Goal: Transaction & Acquisition: Purchase product/service

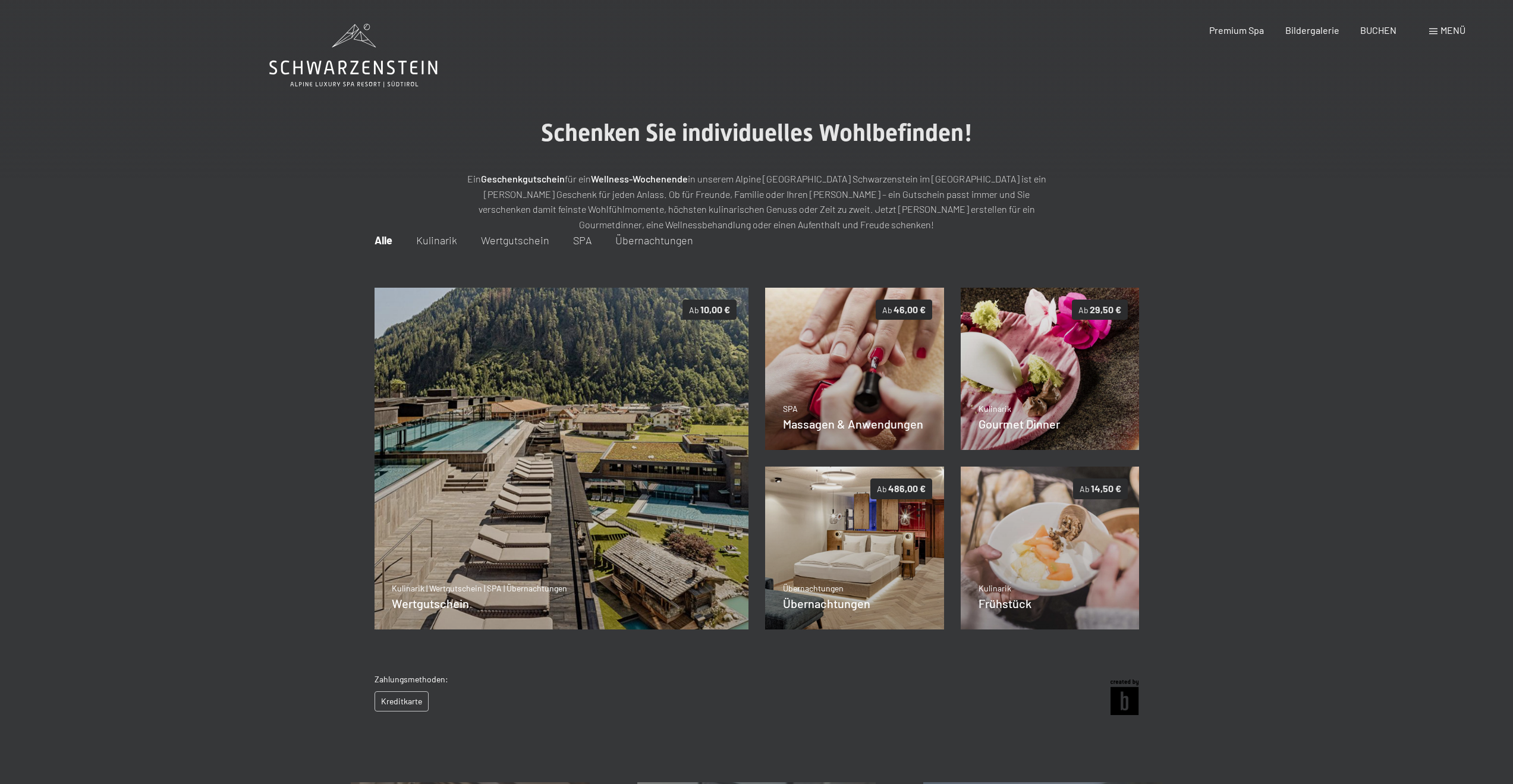
click at [870, 109] on main "Schenken Sie individuelles Wohlbefinden! Ein Geschenkgutschein für ein Wellness…" at bounding box center [756, 361] width 1513 height 722
click at [546, 422] on img at bounding box center [561, 458] width 375 height 342
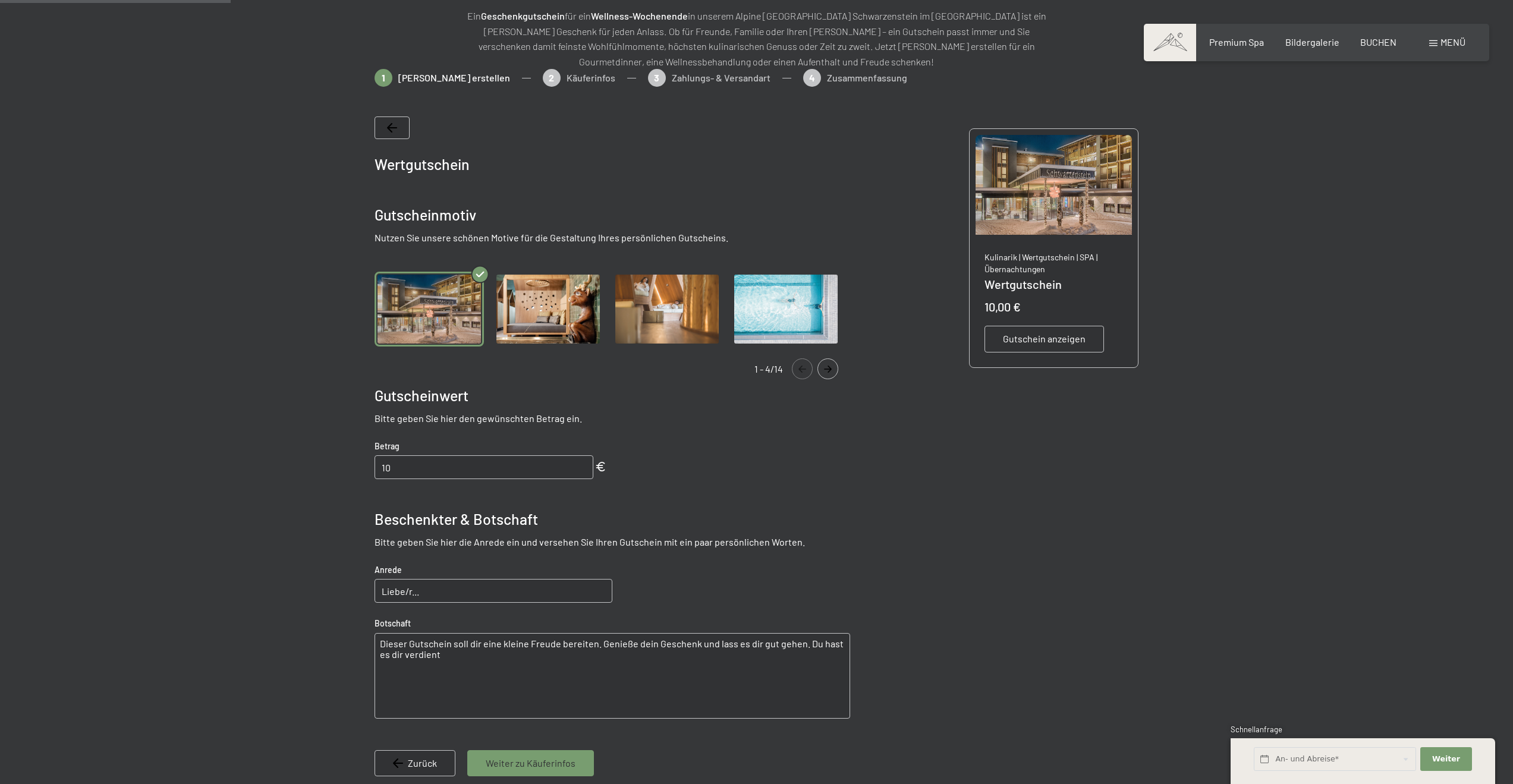
scroll to position [172, 0]
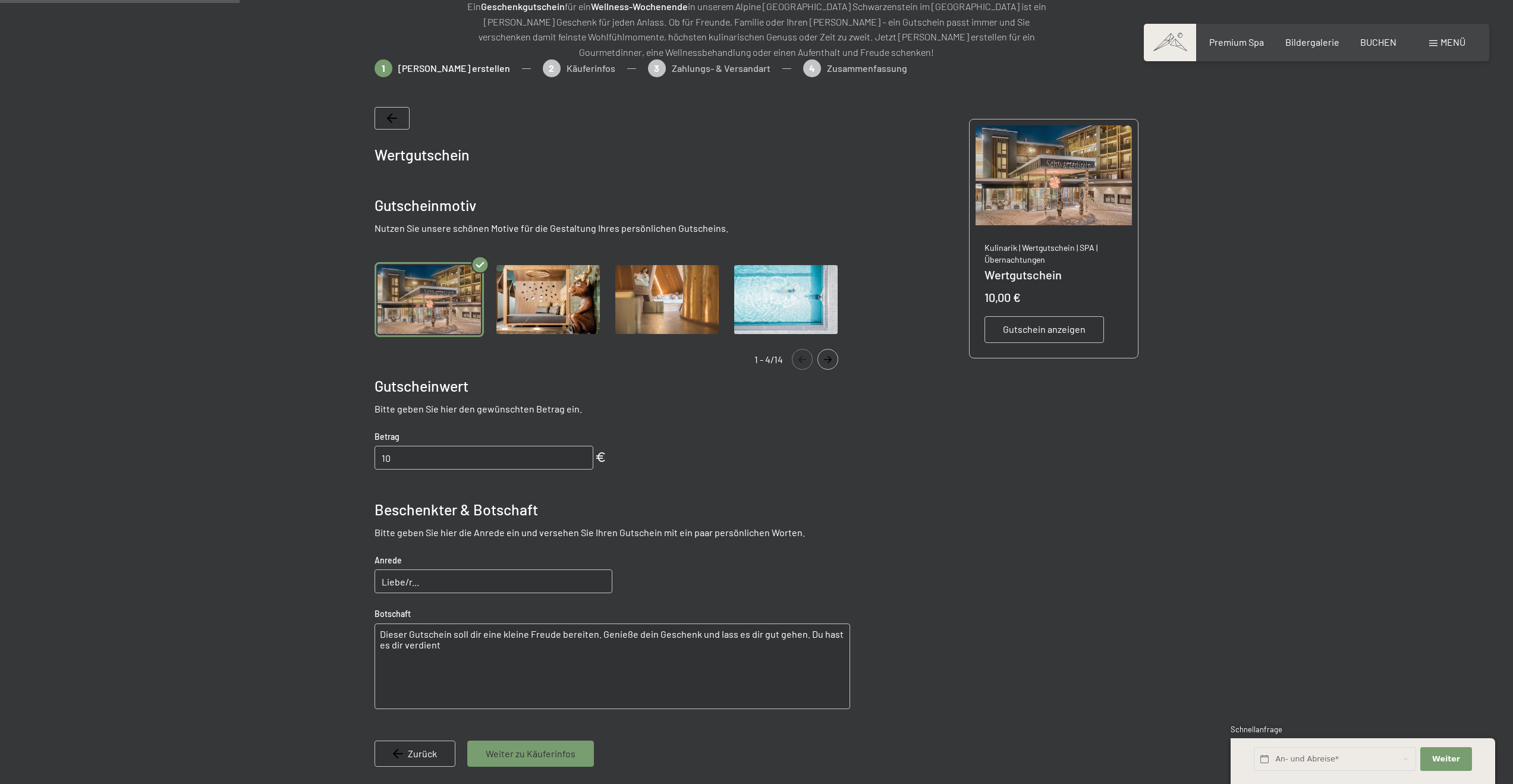
click at [546, 300] on img "Gallery" at bounding box center [547, 300] width 109 height 76
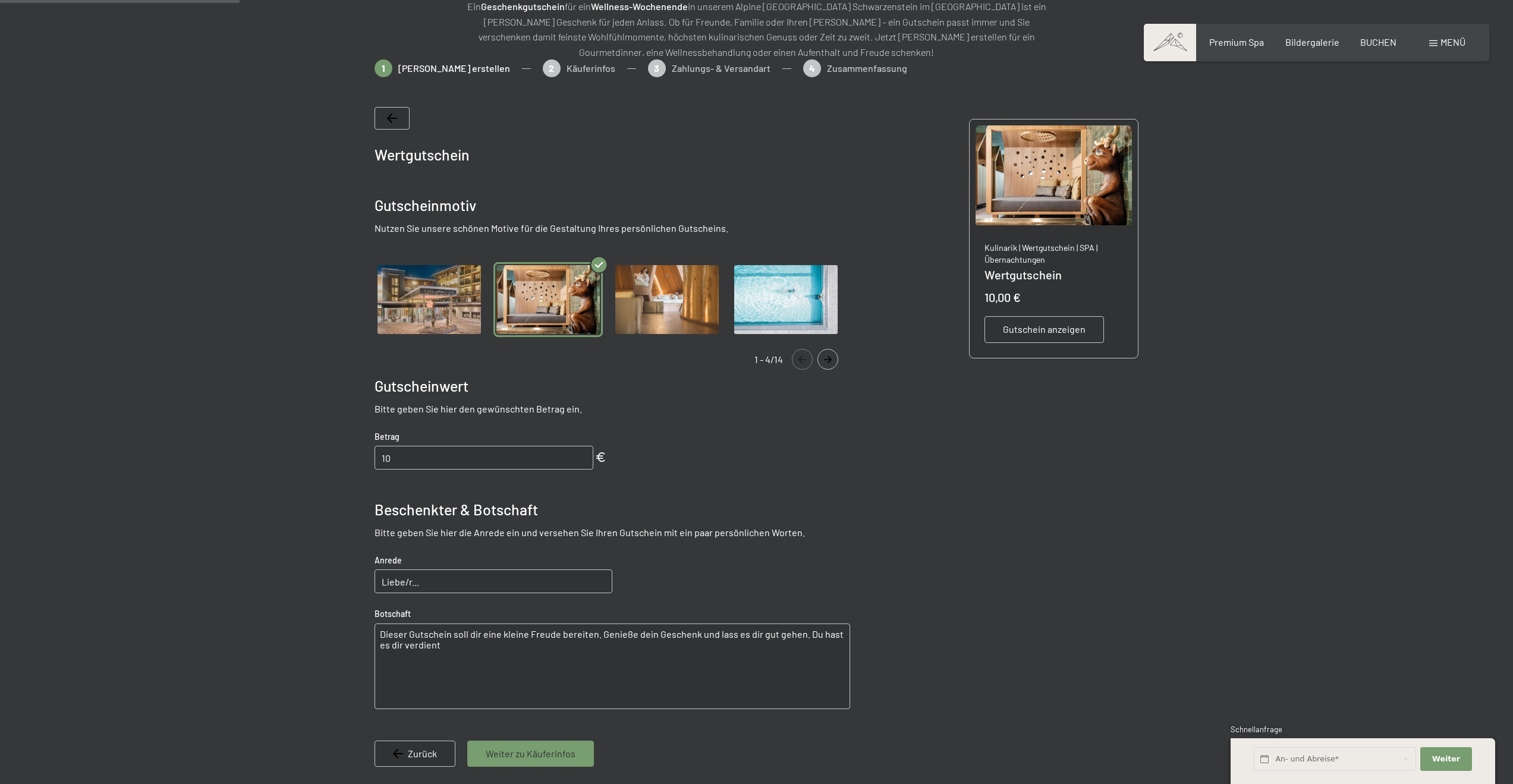
click at [668, 304] on img "Gallery" at bounding box center [666, 300] width 109 height 76
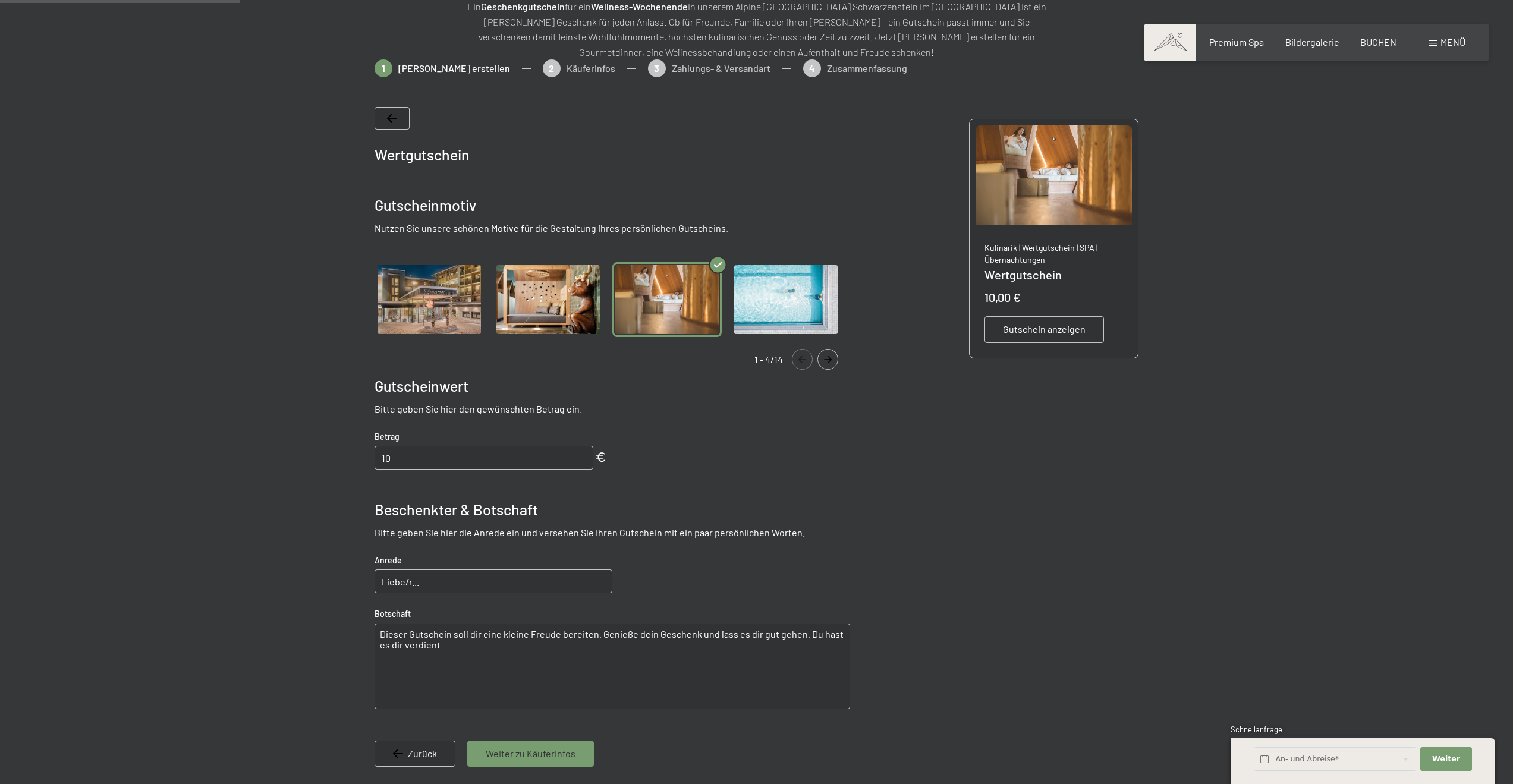
click at [795, 307] on img "Gallery" at bounding box center [785, 300] width 109 height 76
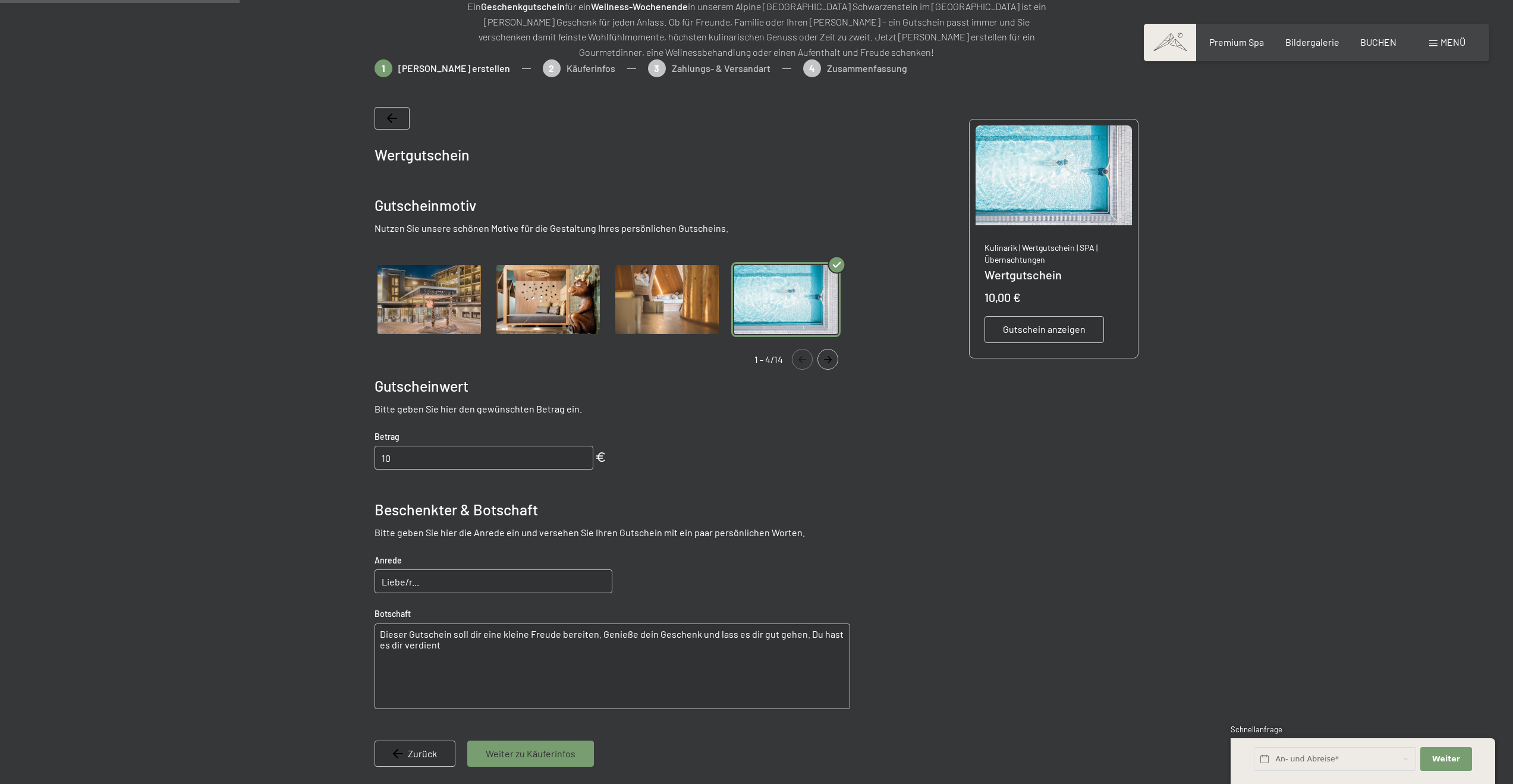
click at [440, 300] on img "Gallery" at bounding box center [429, 300] width 109 height 76
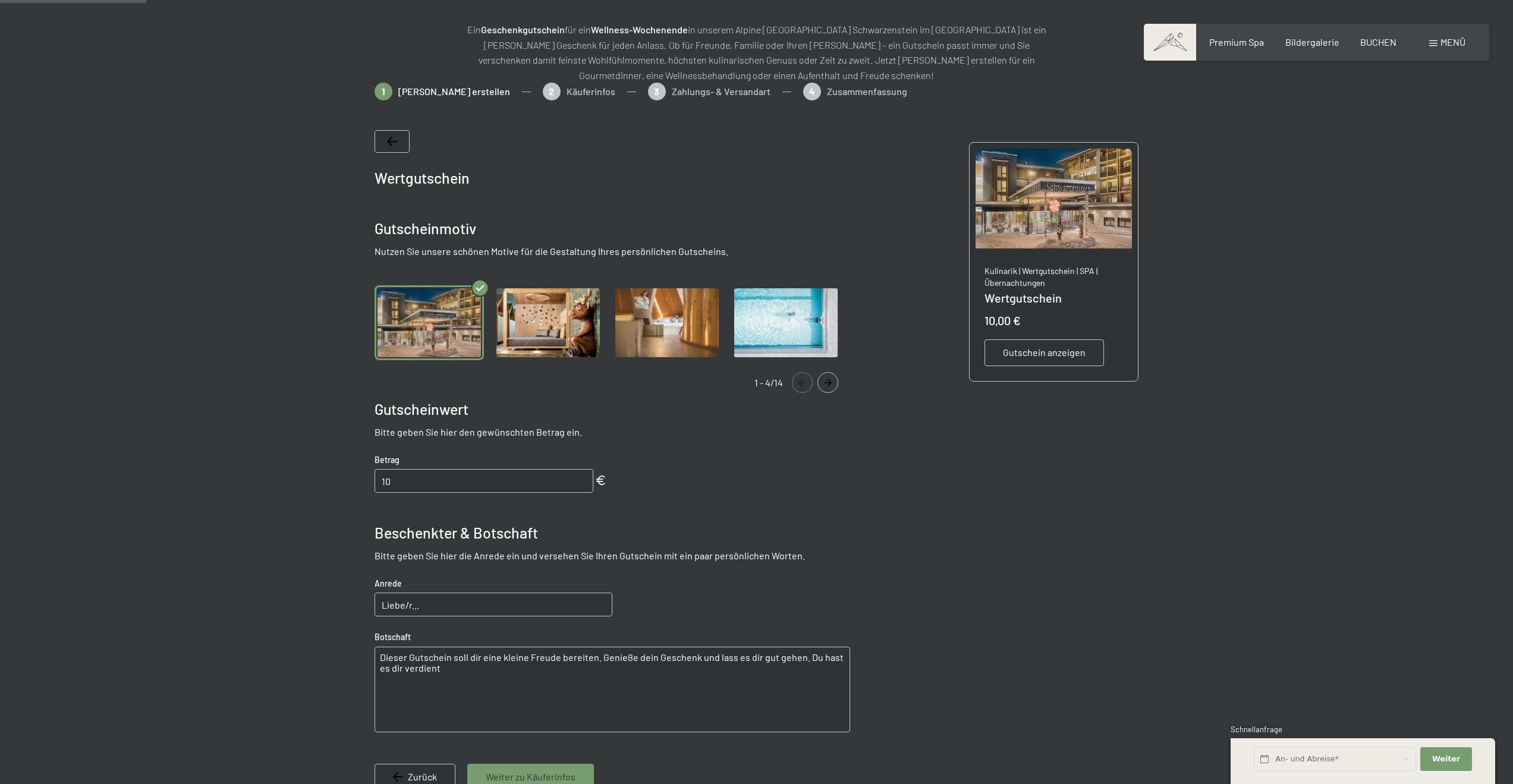
scroll to position [0, 0]
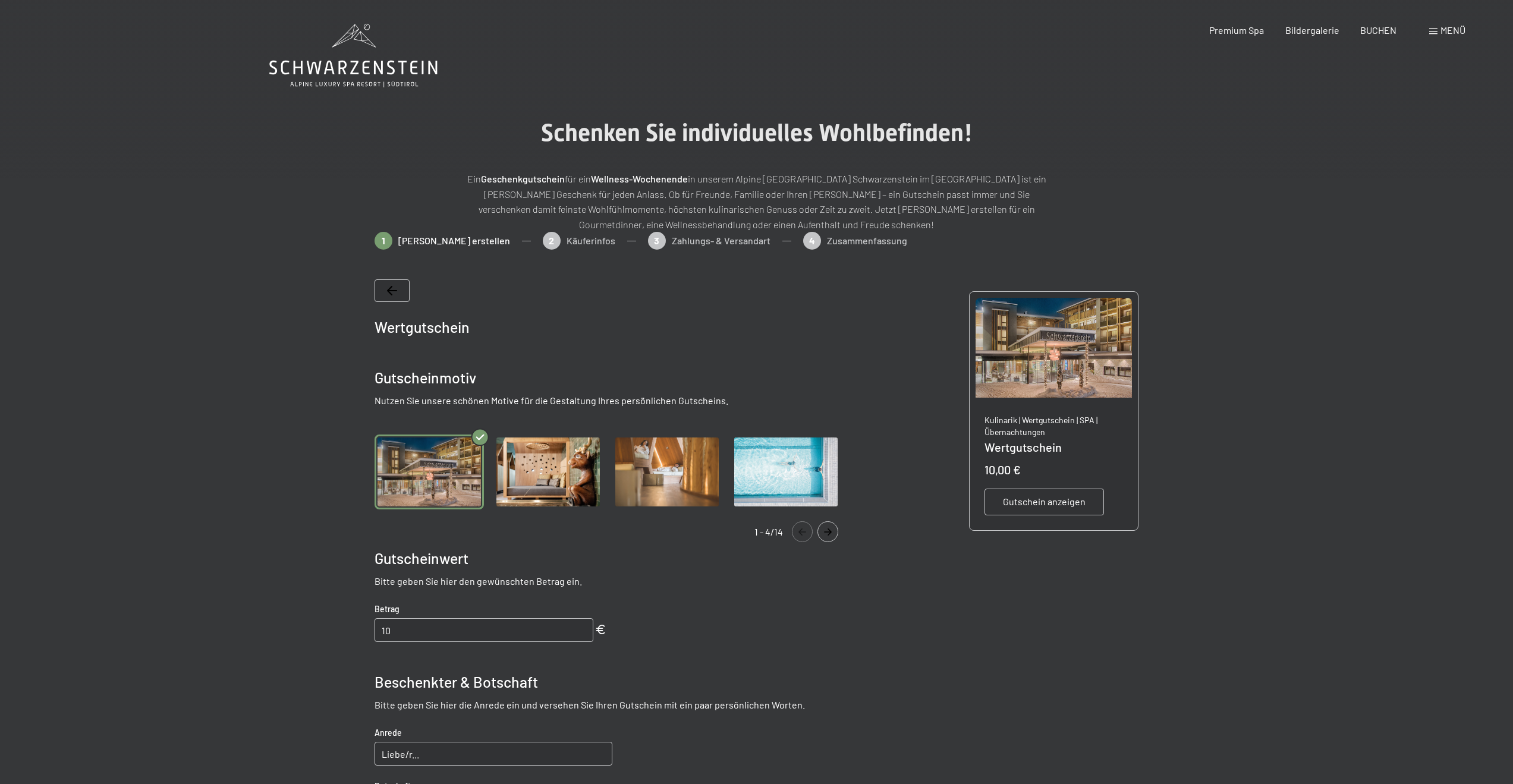
click at [394, 288] on icon at bounding box center [392, 290] width 10 height 10
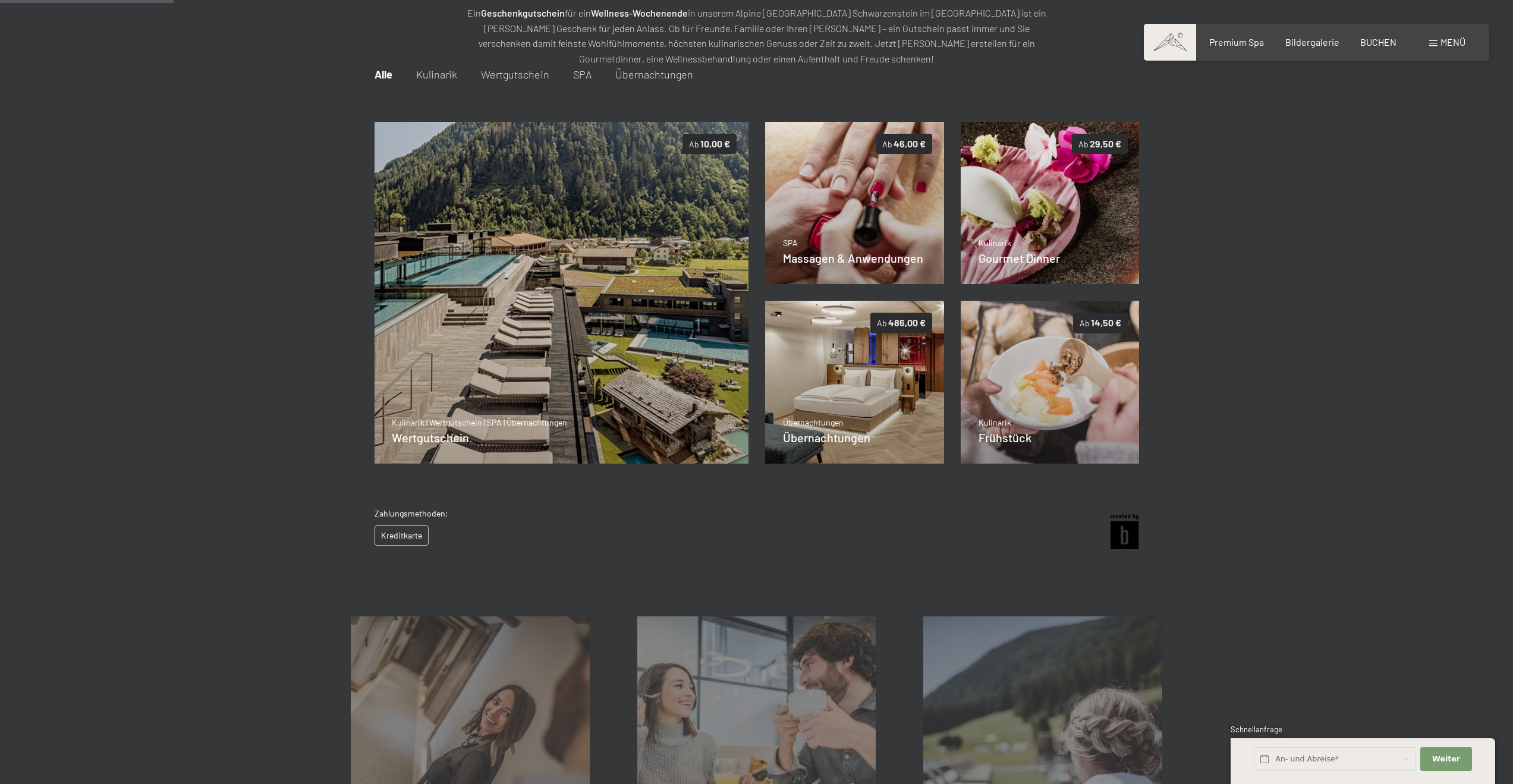
scroll to position [172, 0]
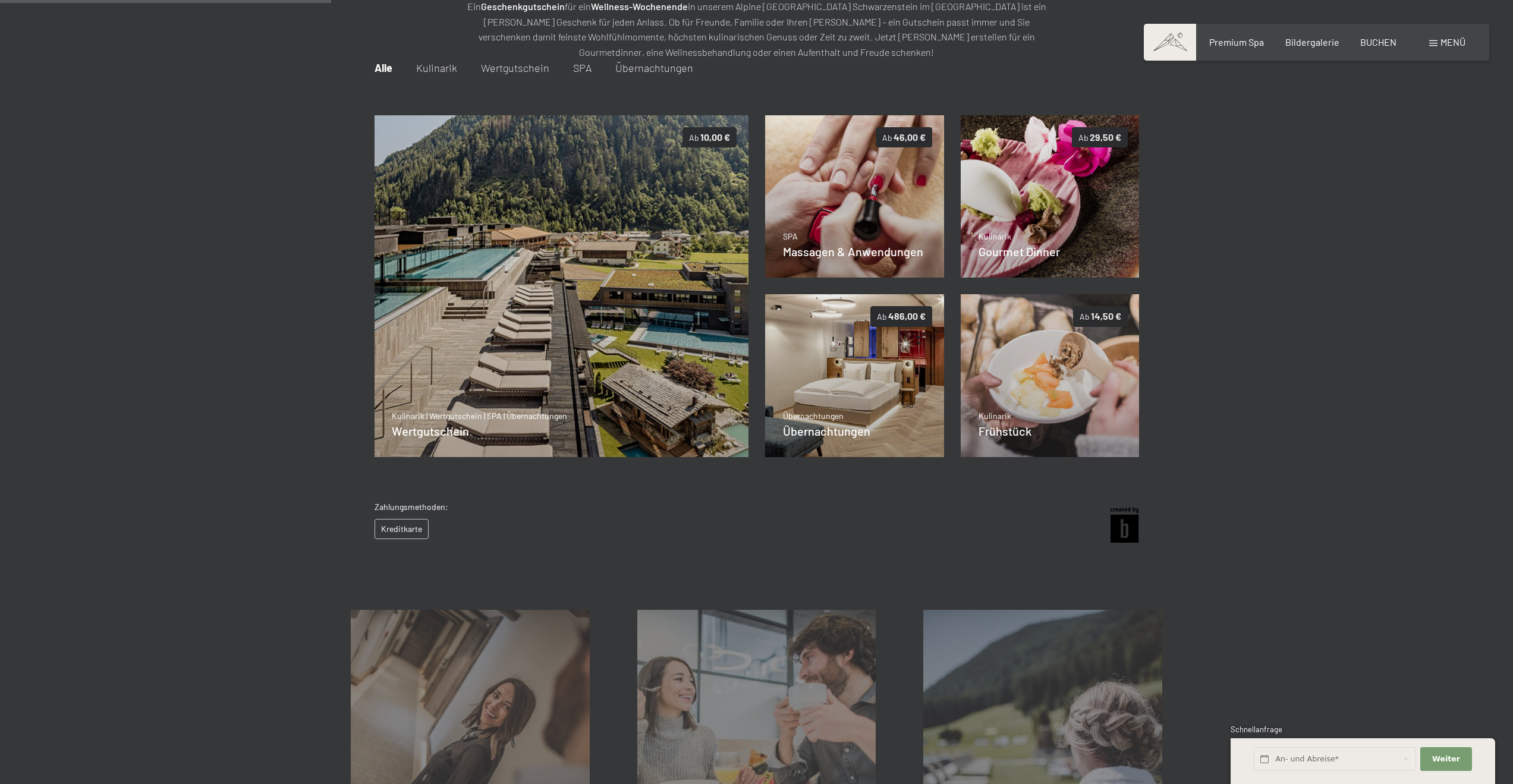
click at [438, 61] on span "Kulinarik" at bounding box center [436, 67] width 41 height 13
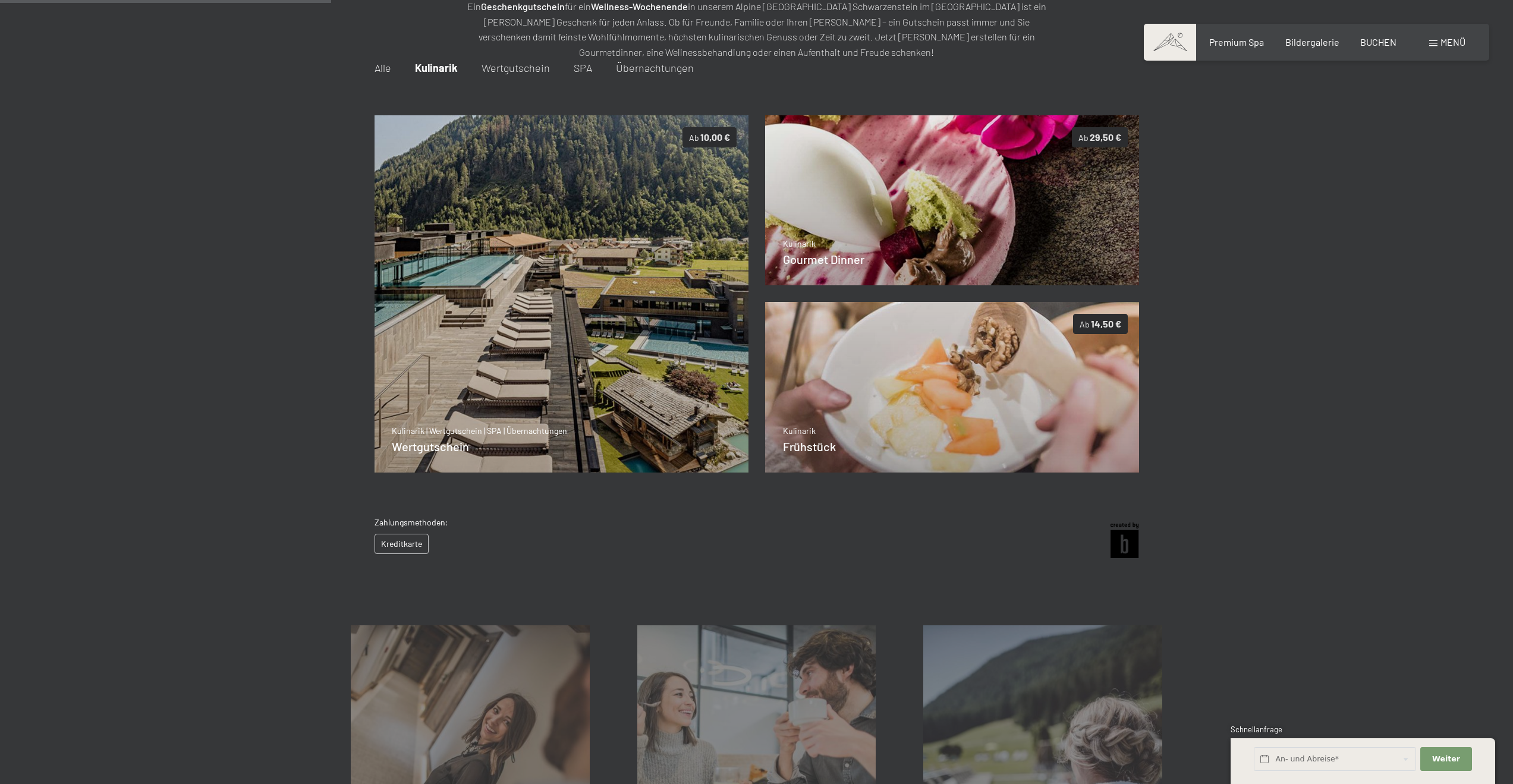
click at [517, 68] on span "Wertgutschein" at bounding box center [515, 67] width 68 height 13
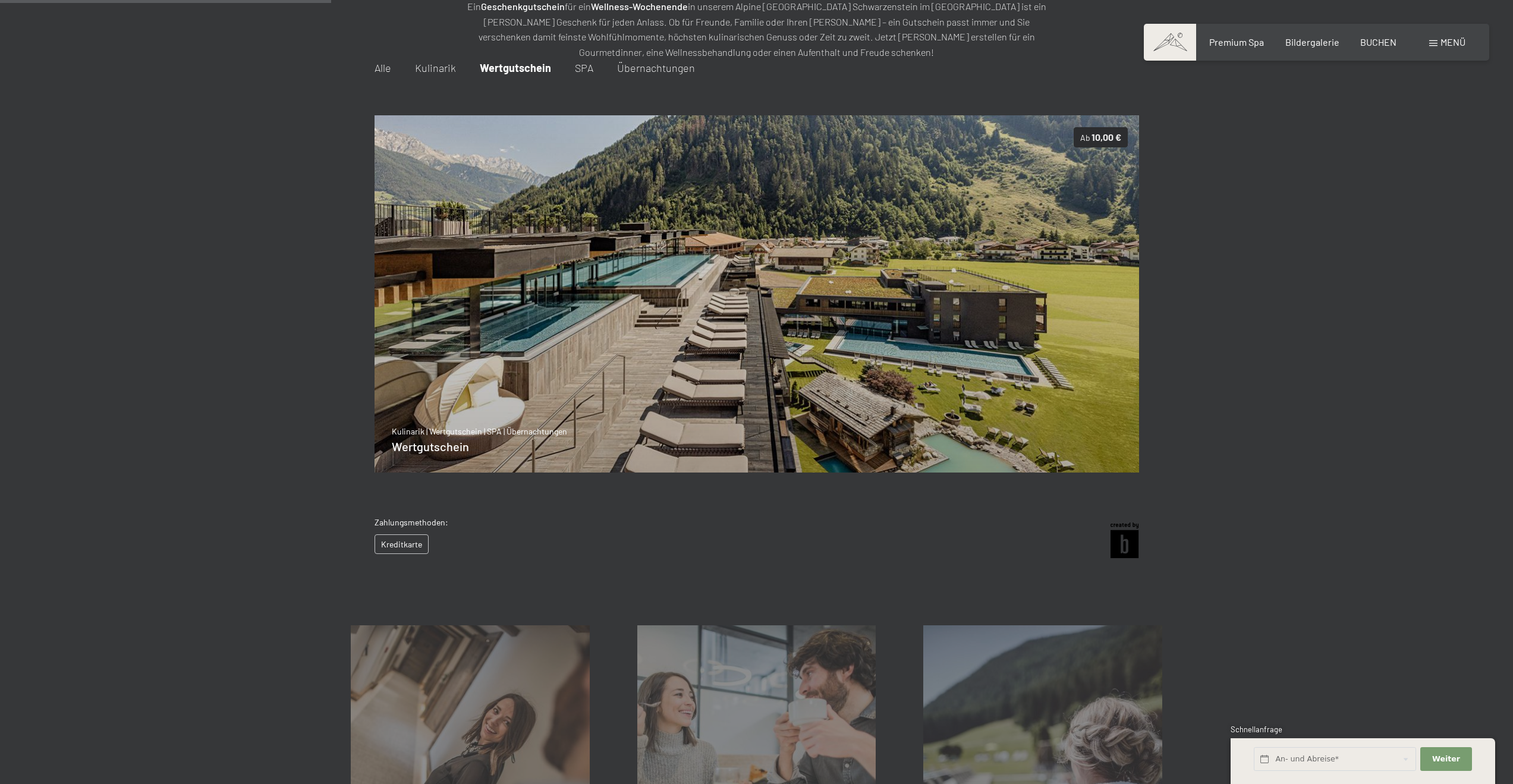
click at [580, 68] on span "SPA" at bounding box center [584, 67] width 18 height 13
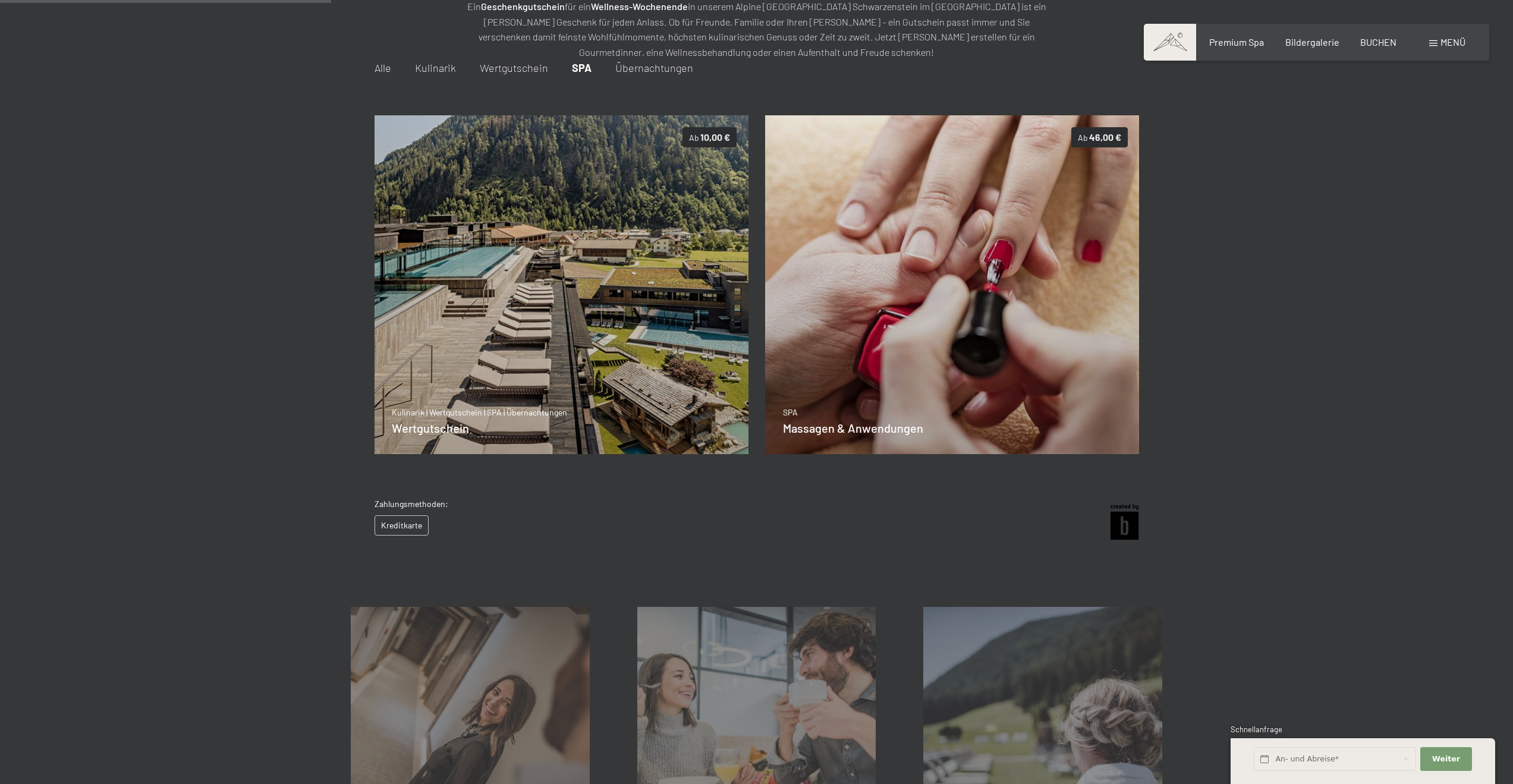
click at [378, 71] on span "Alle" at bounding box center [383, 67] width 17 height 13
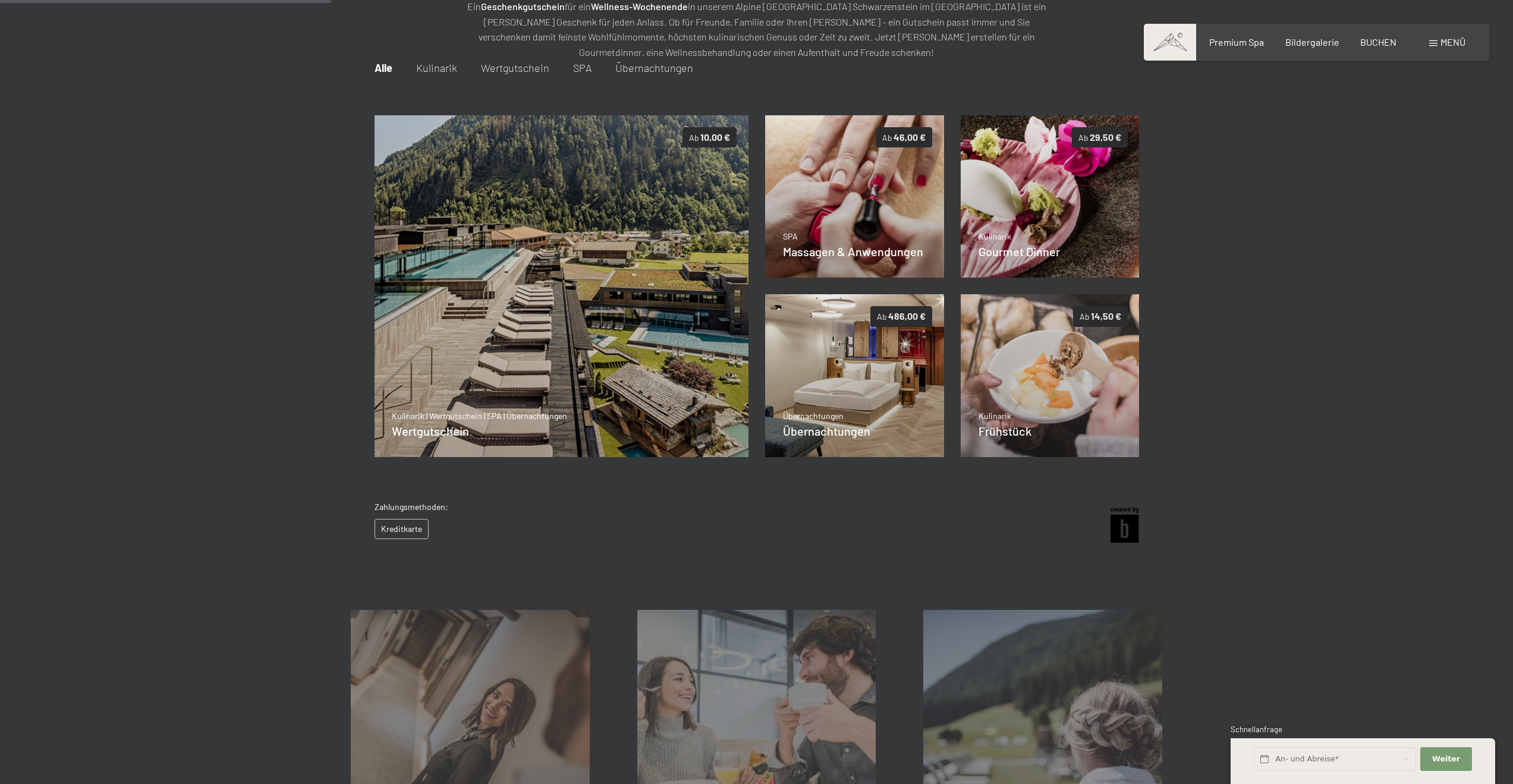
click at [222, 233] on div at bounding box center [756, 304] width 1513 height 490
